Goal: Information Seeking & Learning: Learn about a topic

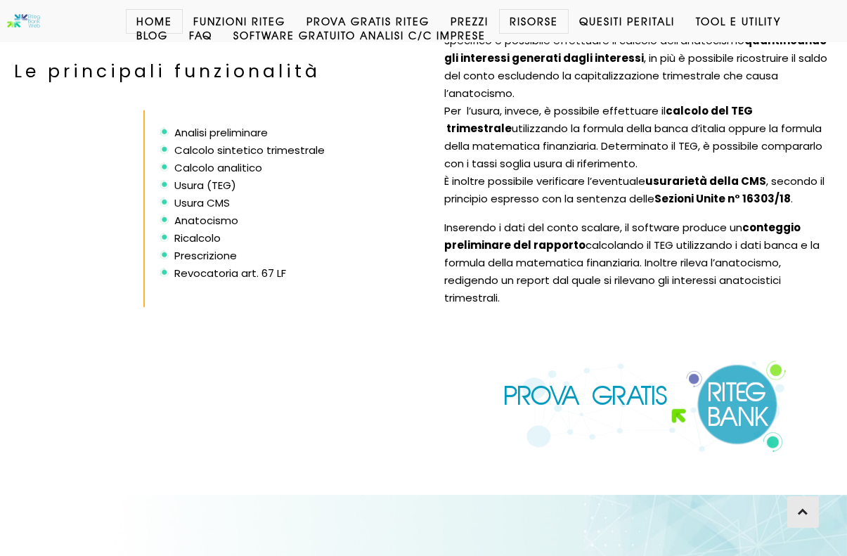
scroll to position [2622, 0]
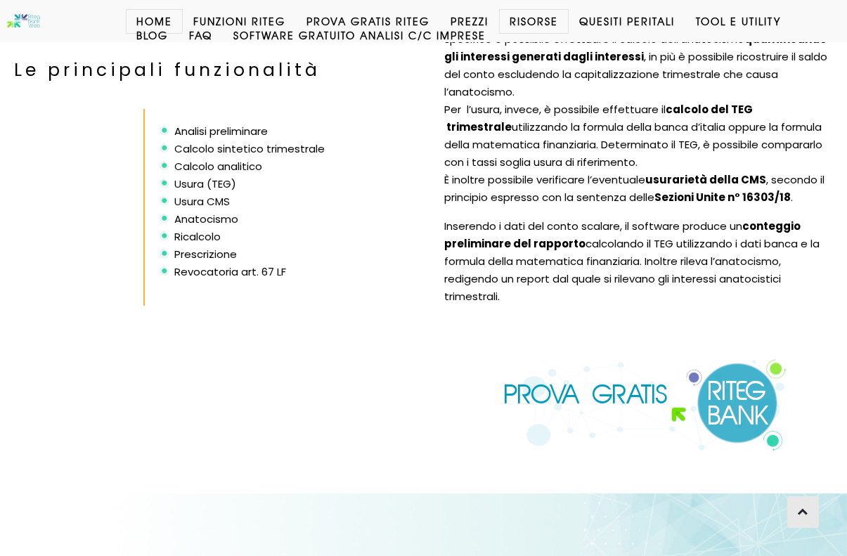
click at [581, 362] on img at bounding box center [645, 404] width 285 height 93
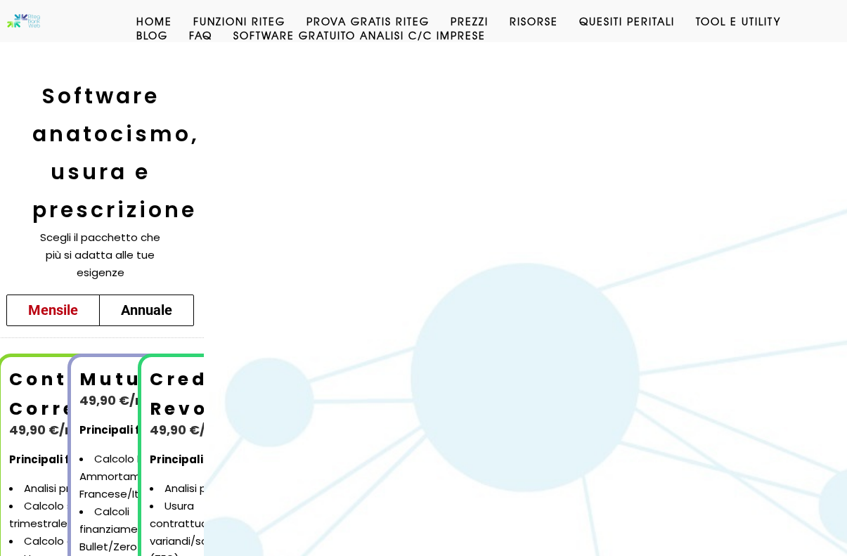
click at [41, 399] on b "Conto Corrente" at bounding box center [63, 394] width 109 height 54
click at [40, 370] on b "Conto Corrente" at bounding box center [63, 394] width 109 height 54
